Goal: Task Accomplishment & Management: Complete application form

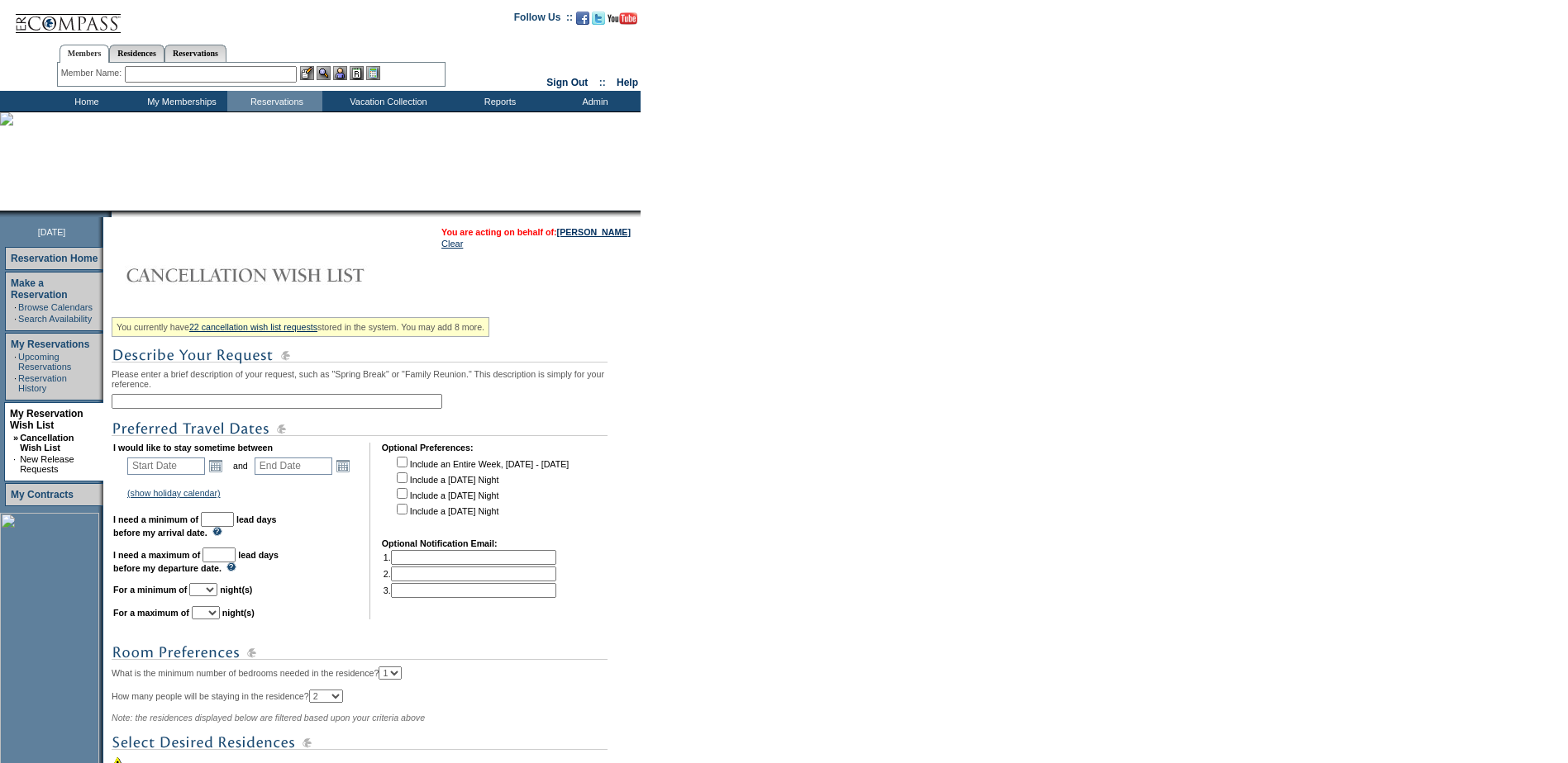
click at [226, 404] on input "text" at bounding box center [277, 401] width 331 height 15
type input "Vegas Extra Days"
click at [225, 475] on link "Open the calendar popup." at bounding box center [216, 466] width 19 height 19
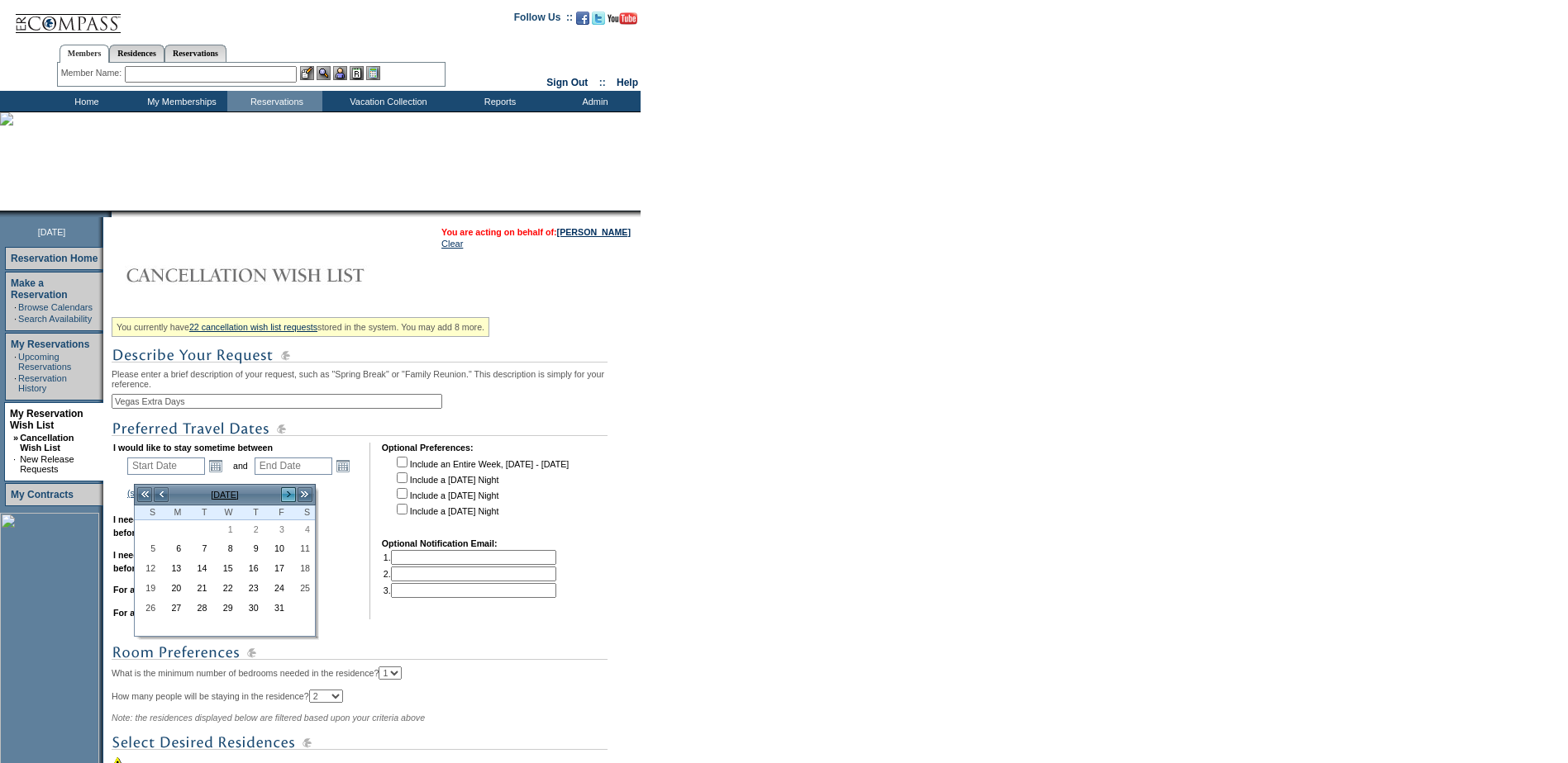
click at [286, 494] on link ">" at bounding box center [288, 494] width 17 height 17
click at [274, 590] on link "26" at bounding box center [277, 589] width 24 height 19
type input "[DATE]"
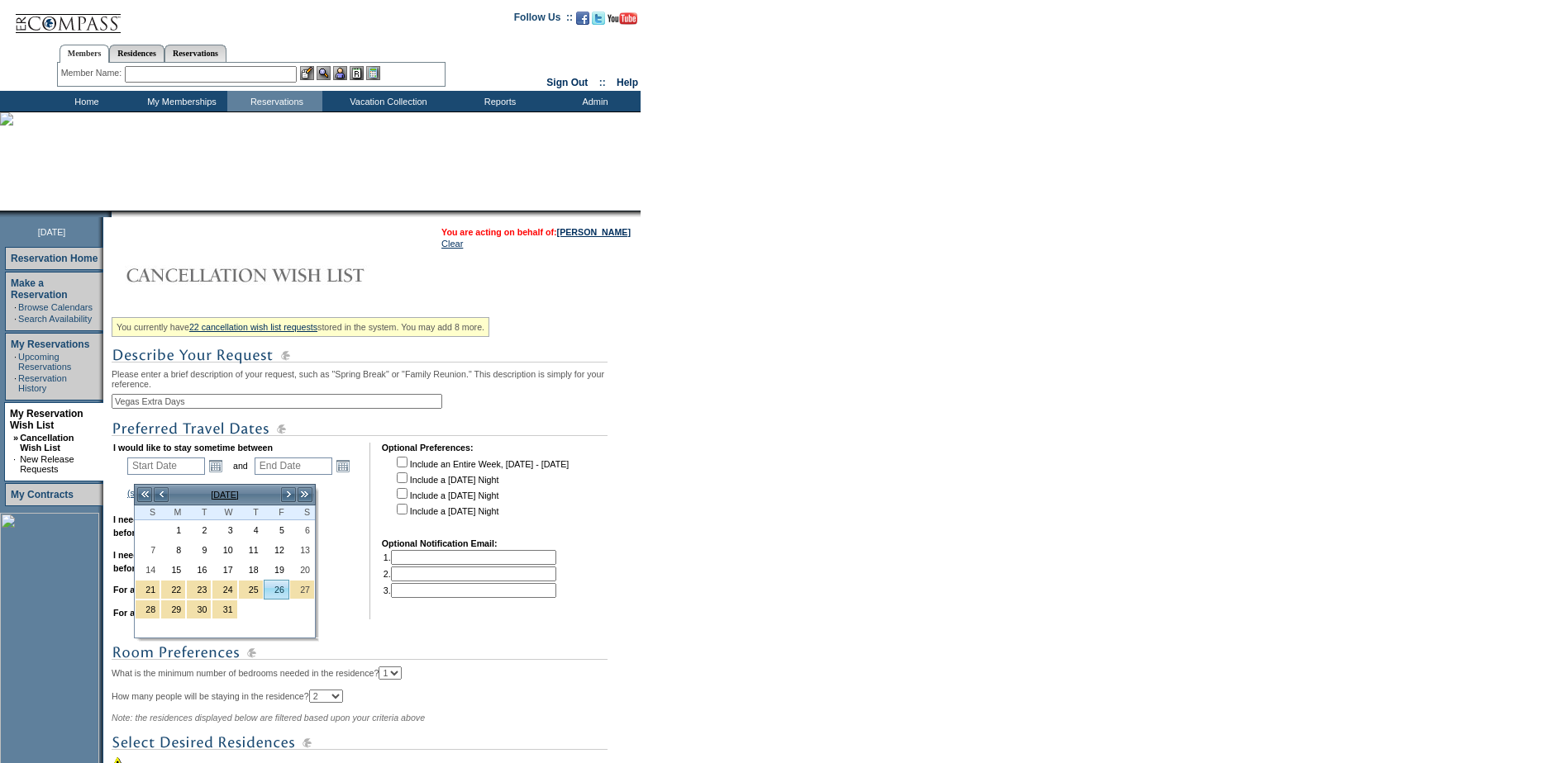
type input "[DATE]"
type input "87"
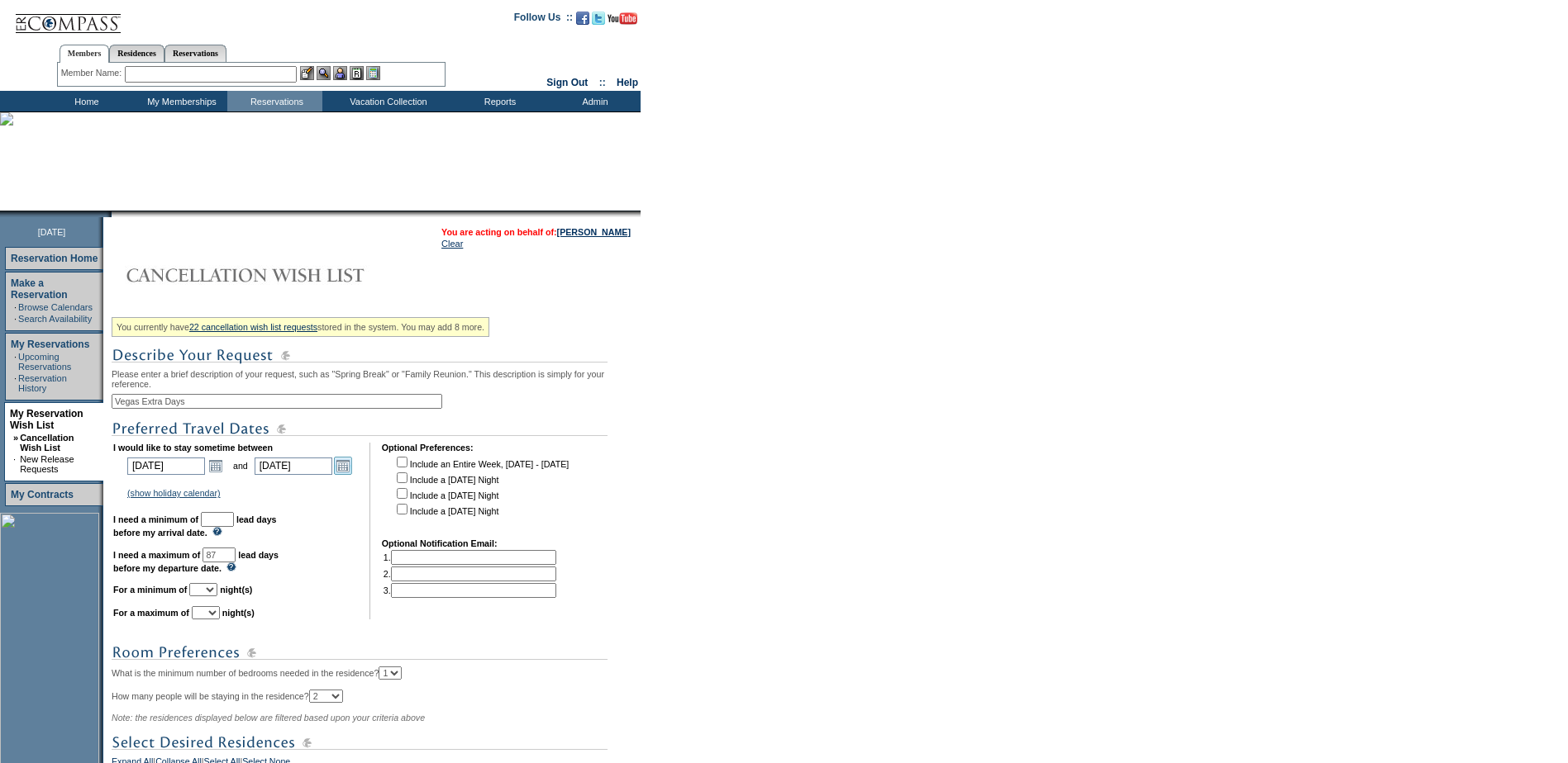
click at [352, 466] on link "Open the calendar popup." at bounding box center [342, 466] width 19 height 19
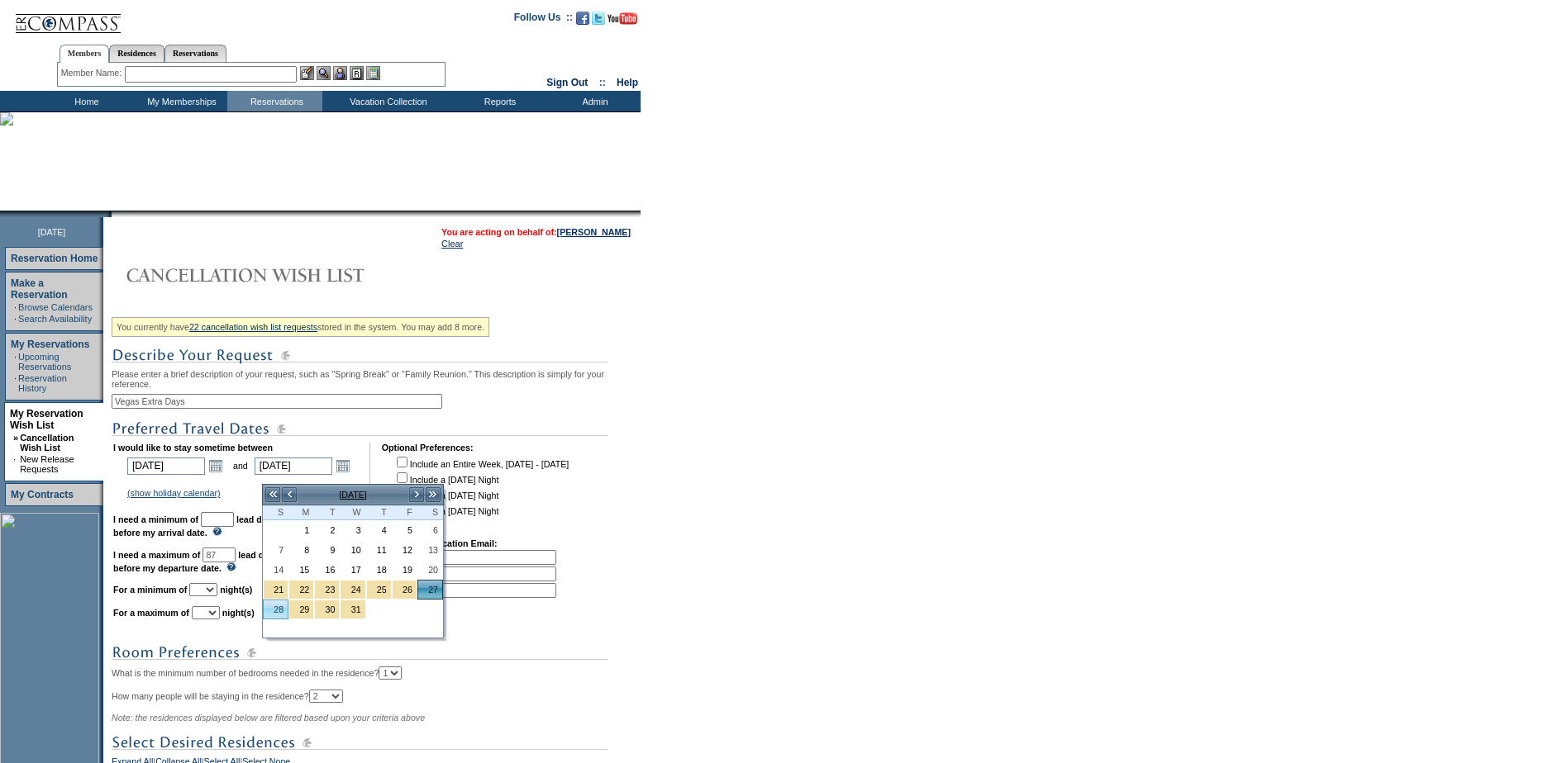
click at [281, 616] on link "28" at bounding box center [276, 609] width 24 height 19
type input "[DATE]"
type input "88"
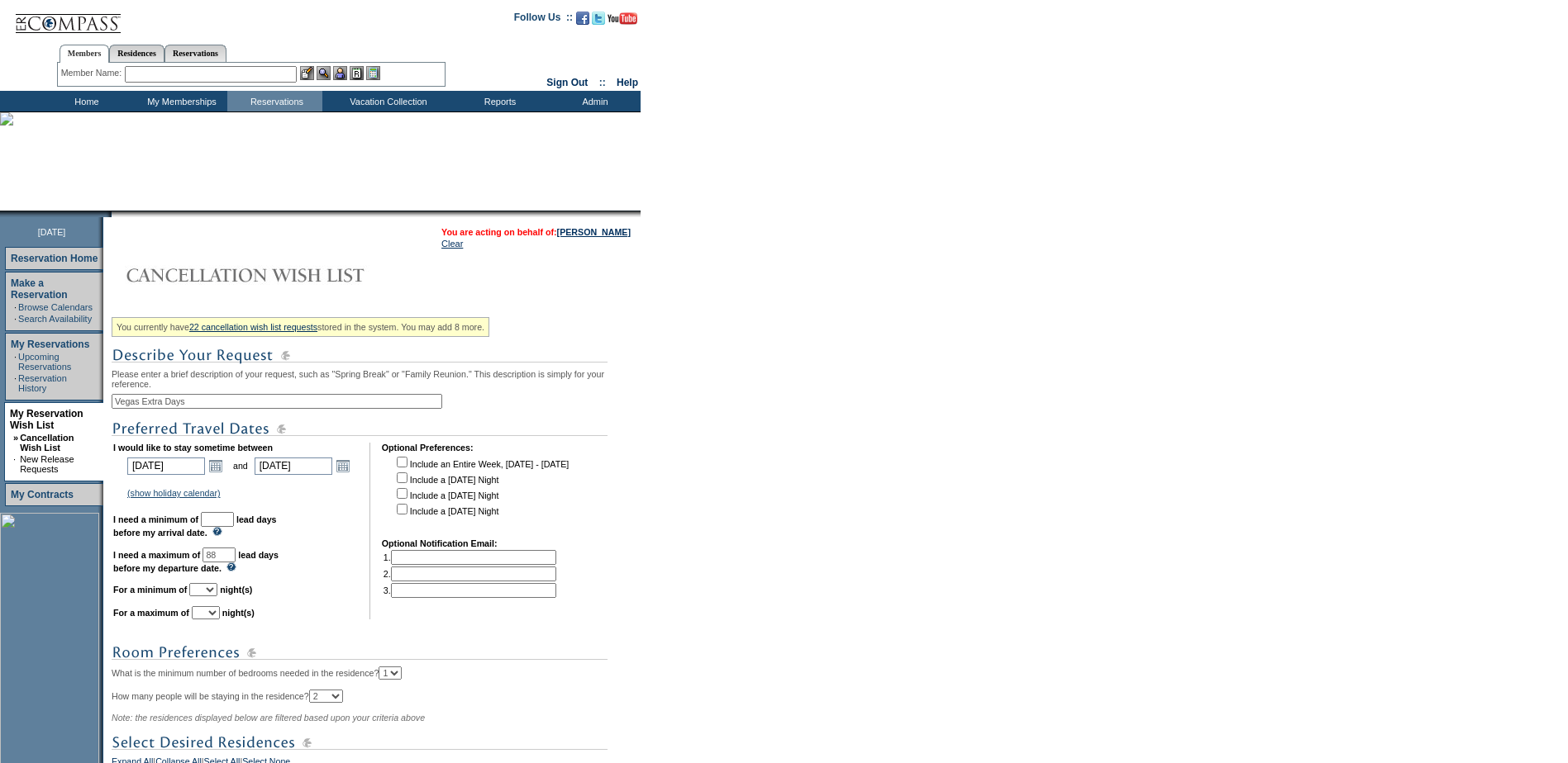
click at [214, 596] on select "1 2 3 4 5 6 7 8 9 10 11 12 13 14" at bounding box center [203, 589] width 28 height 13
select select "1"
click at [210, 596] on select "1 2 3 4 5 6 7 8 9 10 11 12 13 14" at bounding box center [203, 589] width 28 height 13
click at [220, 620] on select "1 2 3 4 5 6 7 8 9 10 11 12 13 14" at bounding box center [205, 612] width 28 height 13
select select "2"
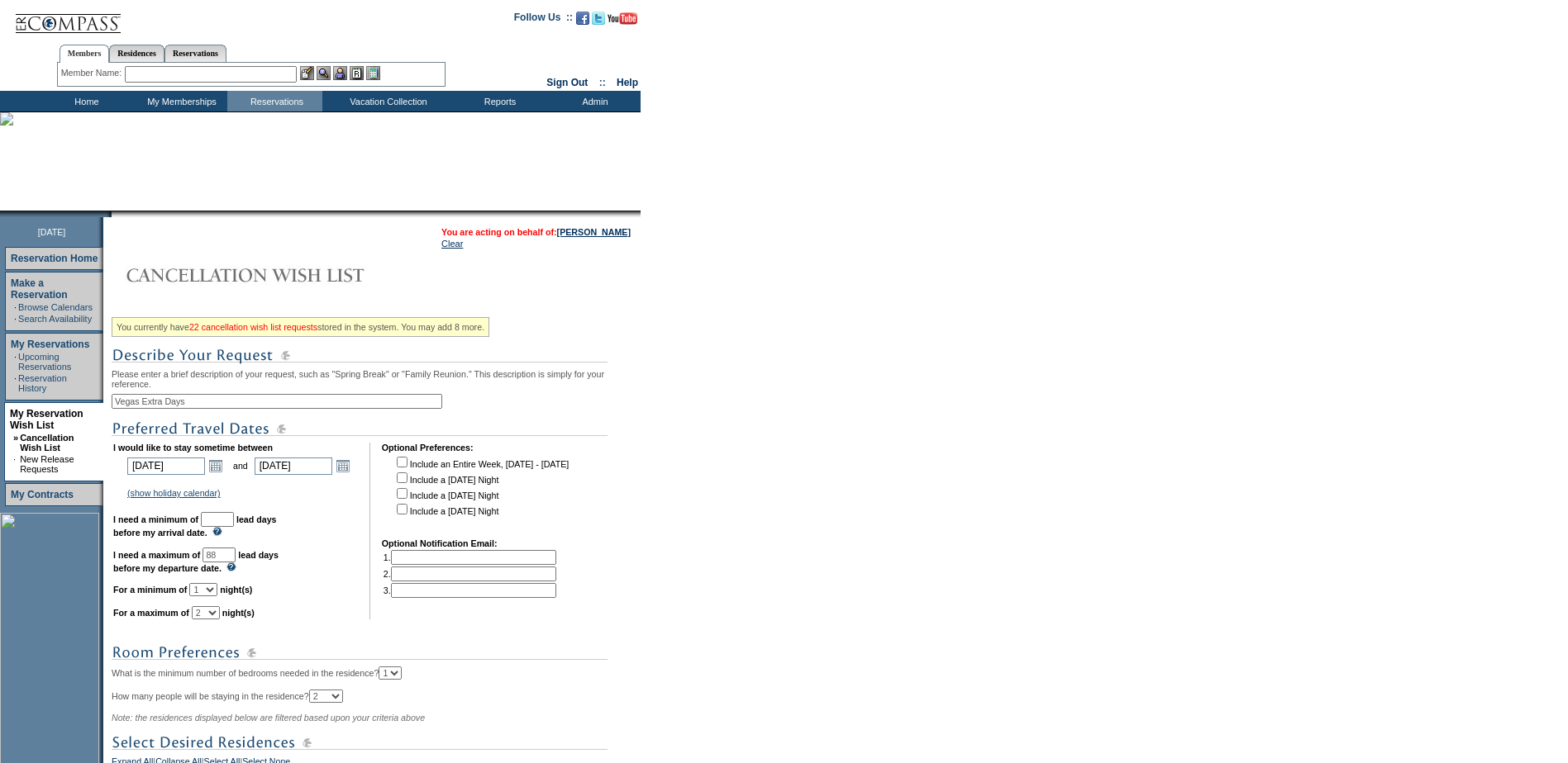
click at [213, 620] on select "1 2 3 4 5 6 7 8 9 10 11 12 13 14" at bounding box center [205, 612] width 28 height 13
click at [234, 527] on input "text" at bounding box center [218, 519] width 33 height 15
type input "30"
click at [309, 501] on td "(show holiday calendar) [DATE]: [DATE] - [DATE] Christmas: [DATE] - [DATE] New …" at bounding box center [240, 492] width 232 height 15
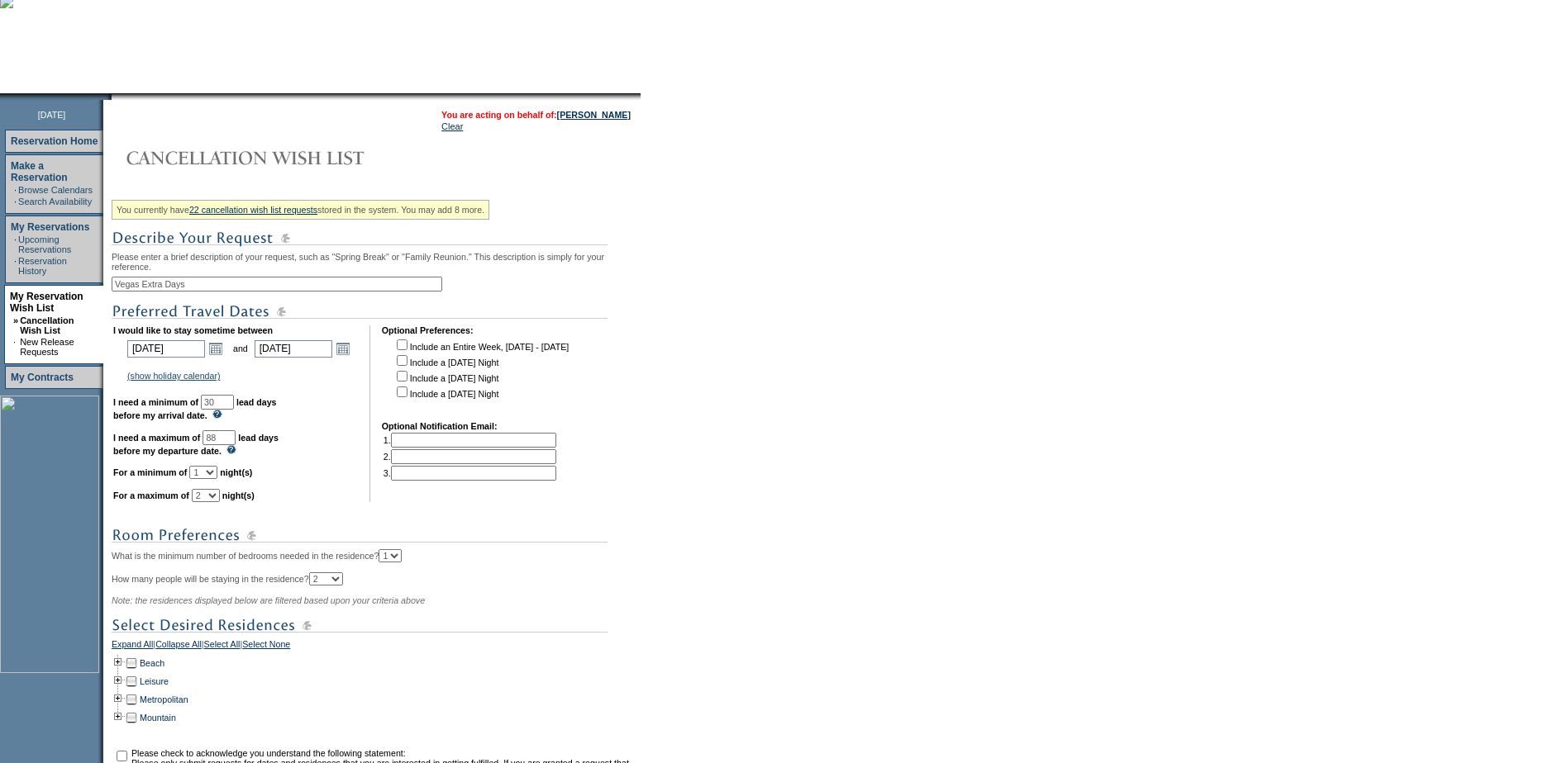
scroll to position [331, 0]
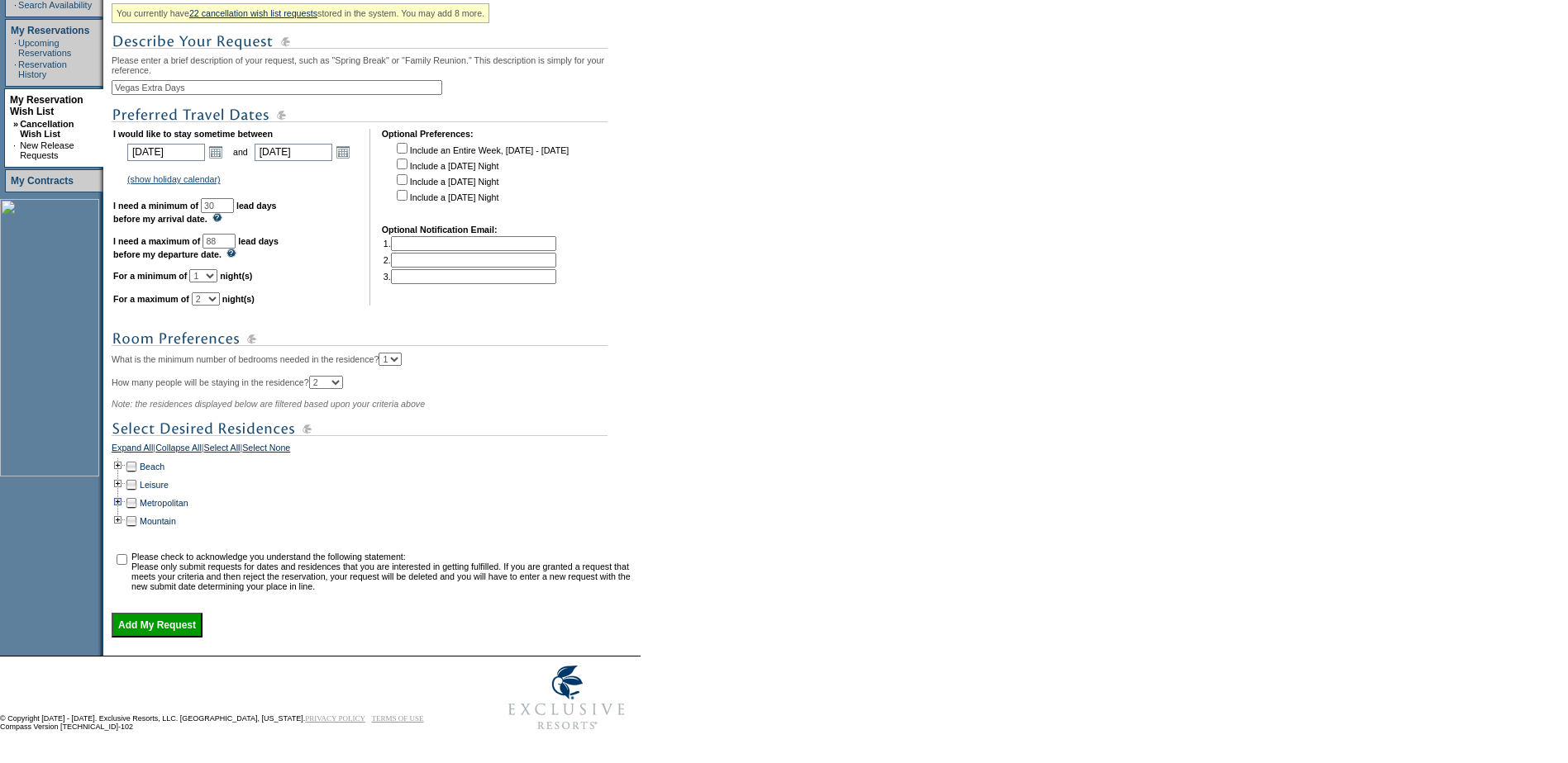
click at [123, 512] on td at bounding box center [118, 503] width 13 height 19
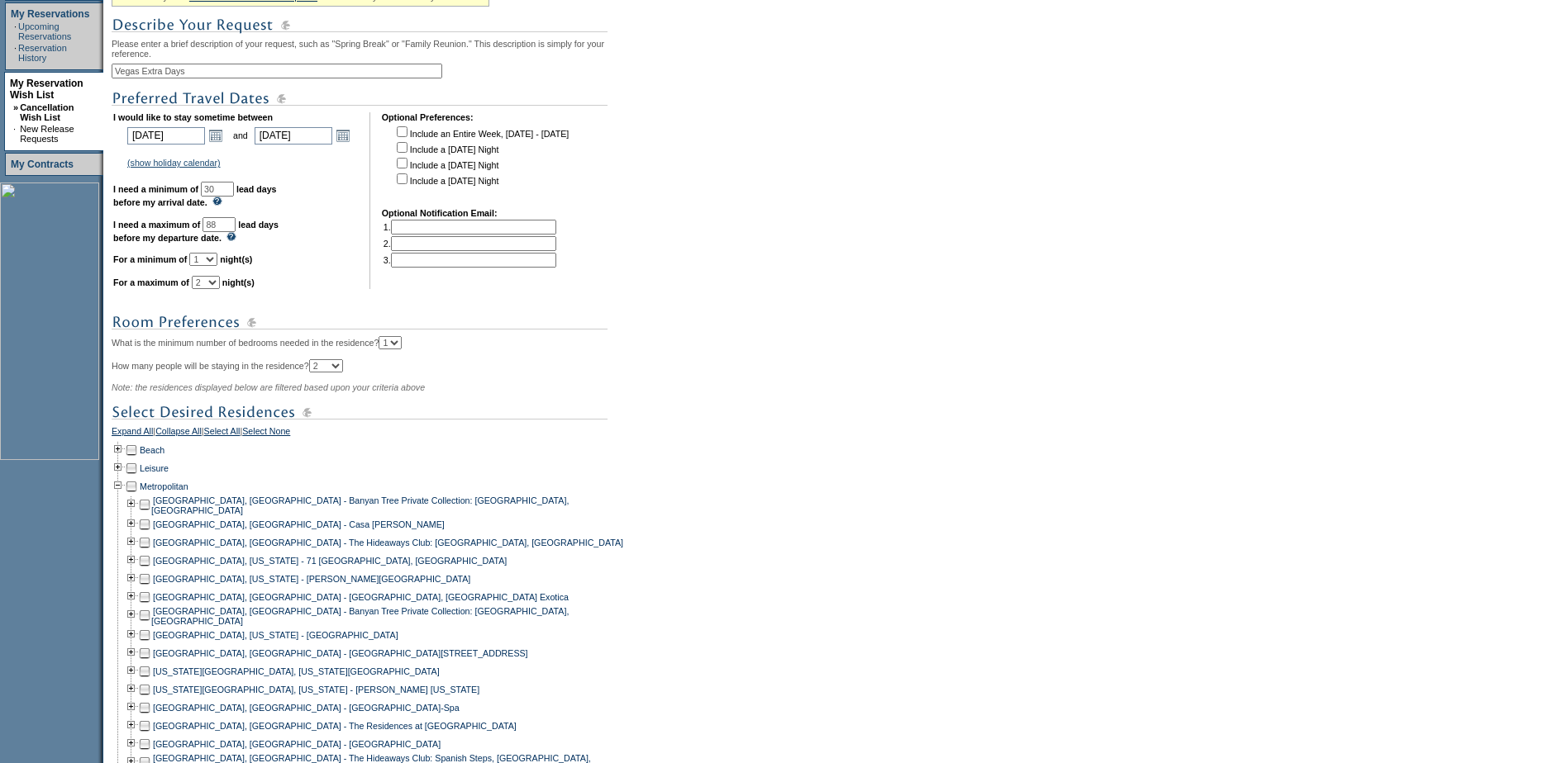
click at [149, 644] on td at bounding box center [144, 636] width 13 height 19
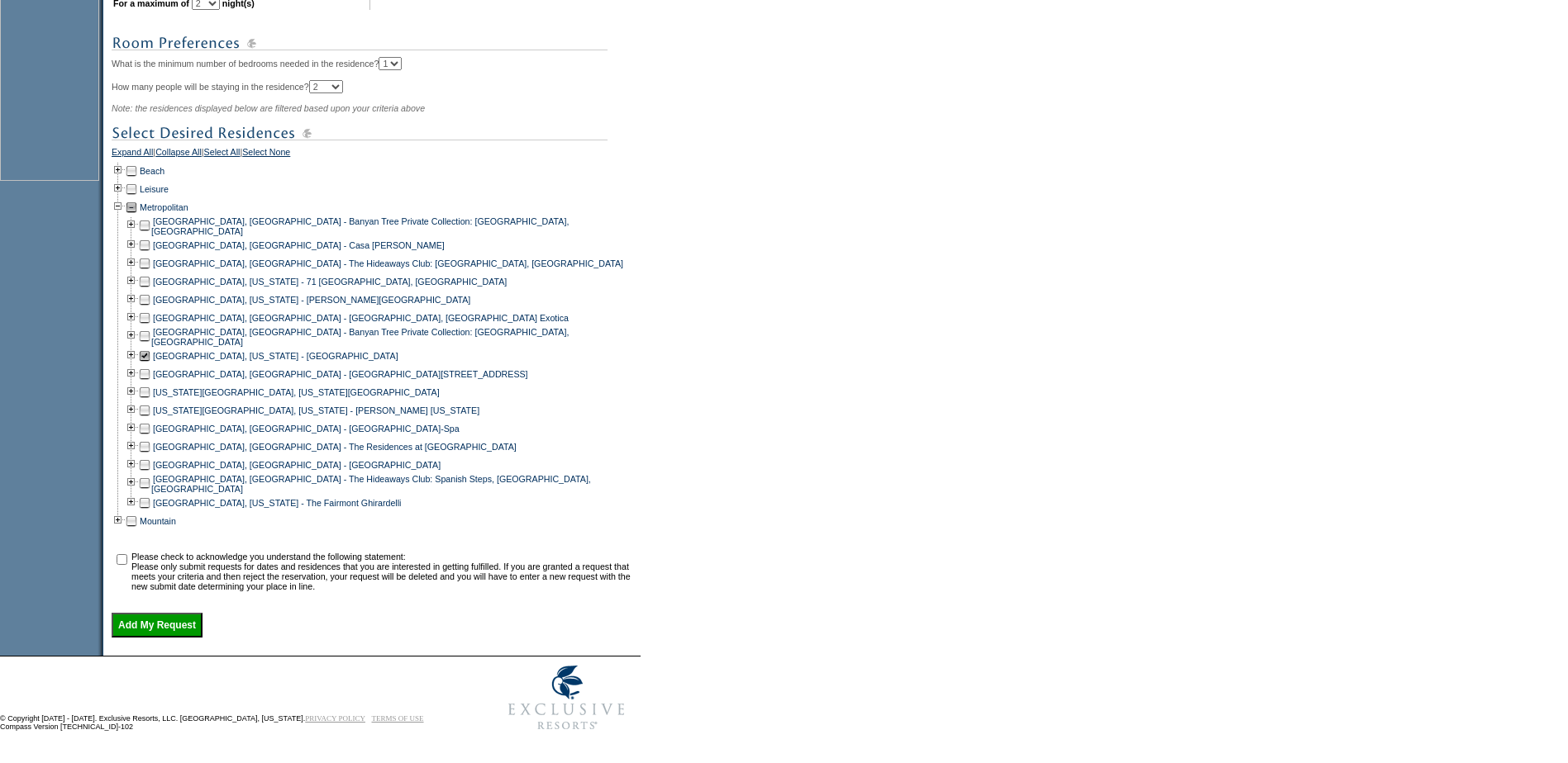
click at [128, 554] on input "checkbox" at bounding box center [122, 559] width 11 height 11
checkbox input "true"
click at [145, 616] on input "Add My Request" at bounding box center [157, 625] width 91 height 25
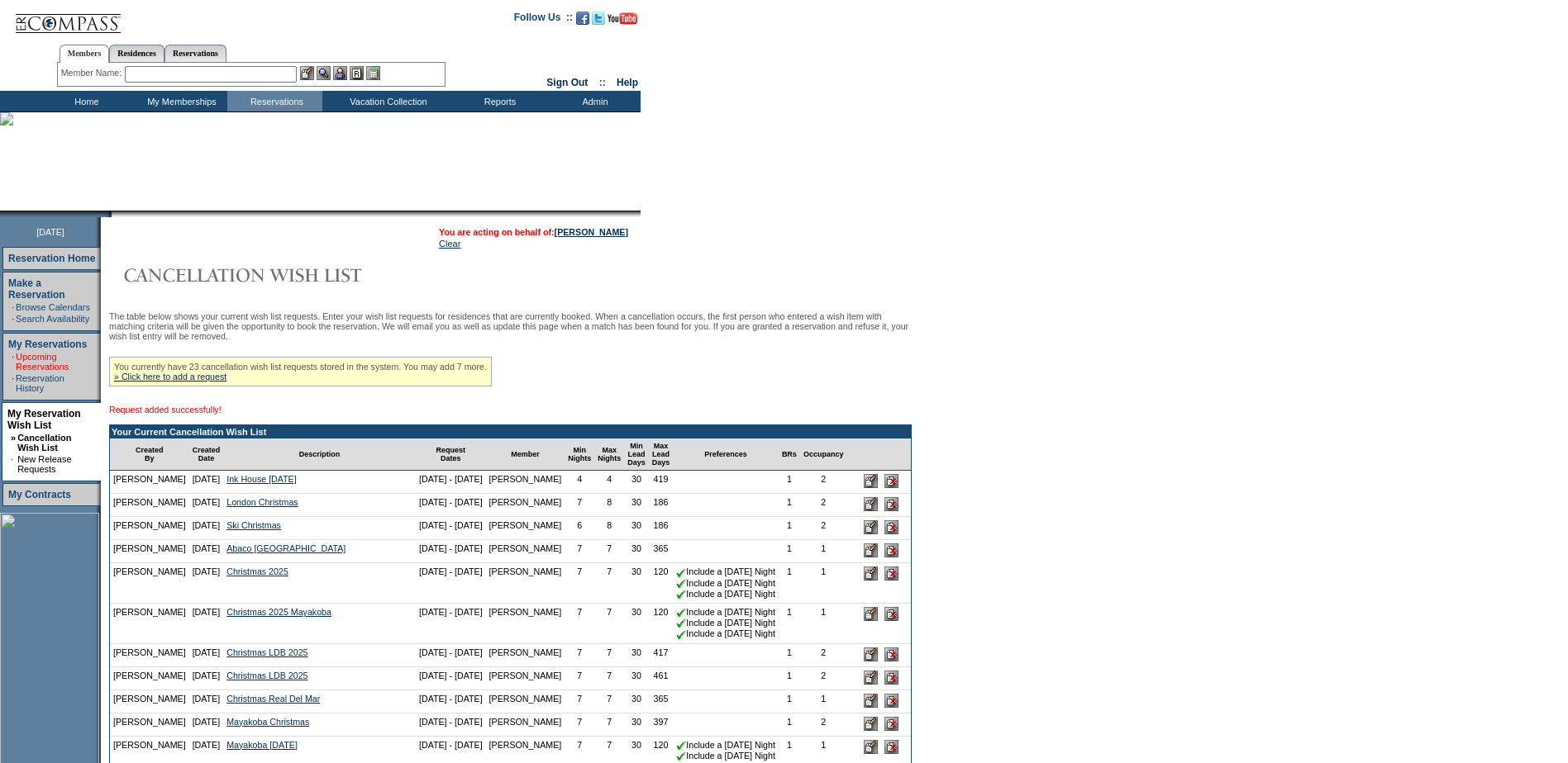
click at [48, 358] on link "Upcoming Reservations" at bounding box center [42, 362] width 53 height 20
